Goal: Transaction & Acquisition: Register for event/course

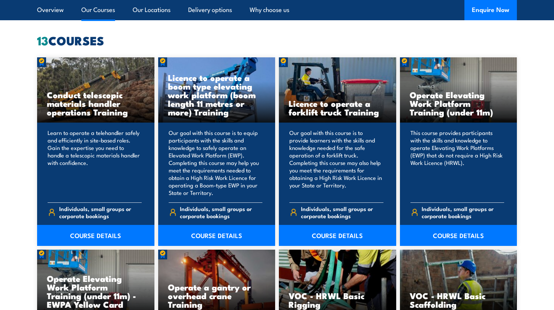
scroll to position [585, 0]
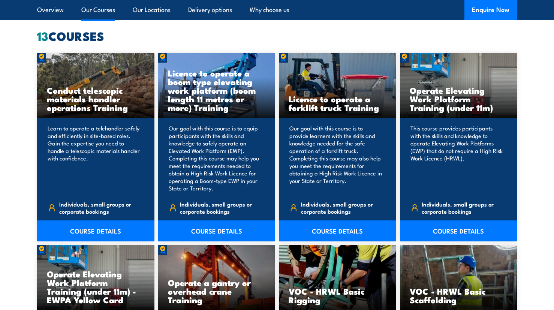
click at [329, 228] on link "COURSE DETAILS" at bounding box center [337, 230] width 117 height 21
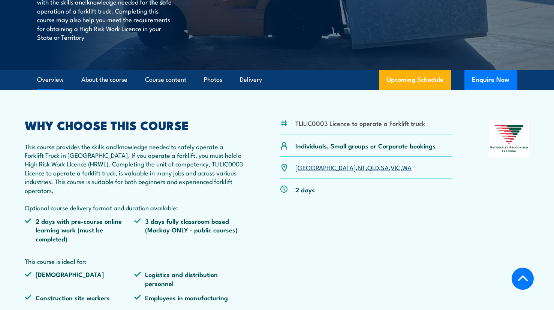
scroll to position [190, 0]
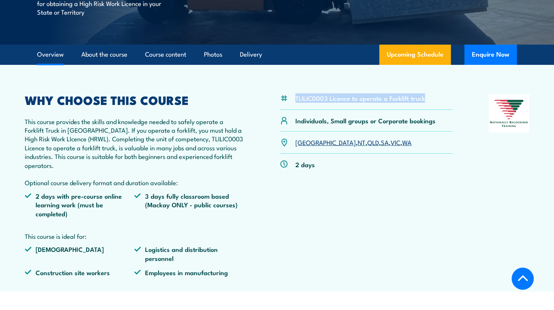
drag, startPoint x: 434, startPoint y: 97, endPoint x: 296, endPoint y: 102, distance: 137.6
click at [296, 102] on div "TLILIC0003 Licence to operate a Forklift truck" at bounding box center [366, 101] width 172 height 15
copy li "TLILIC0003 Licence to operate a Forklift truck"
